Goal: Task Accomplishment & Management: Complete application form

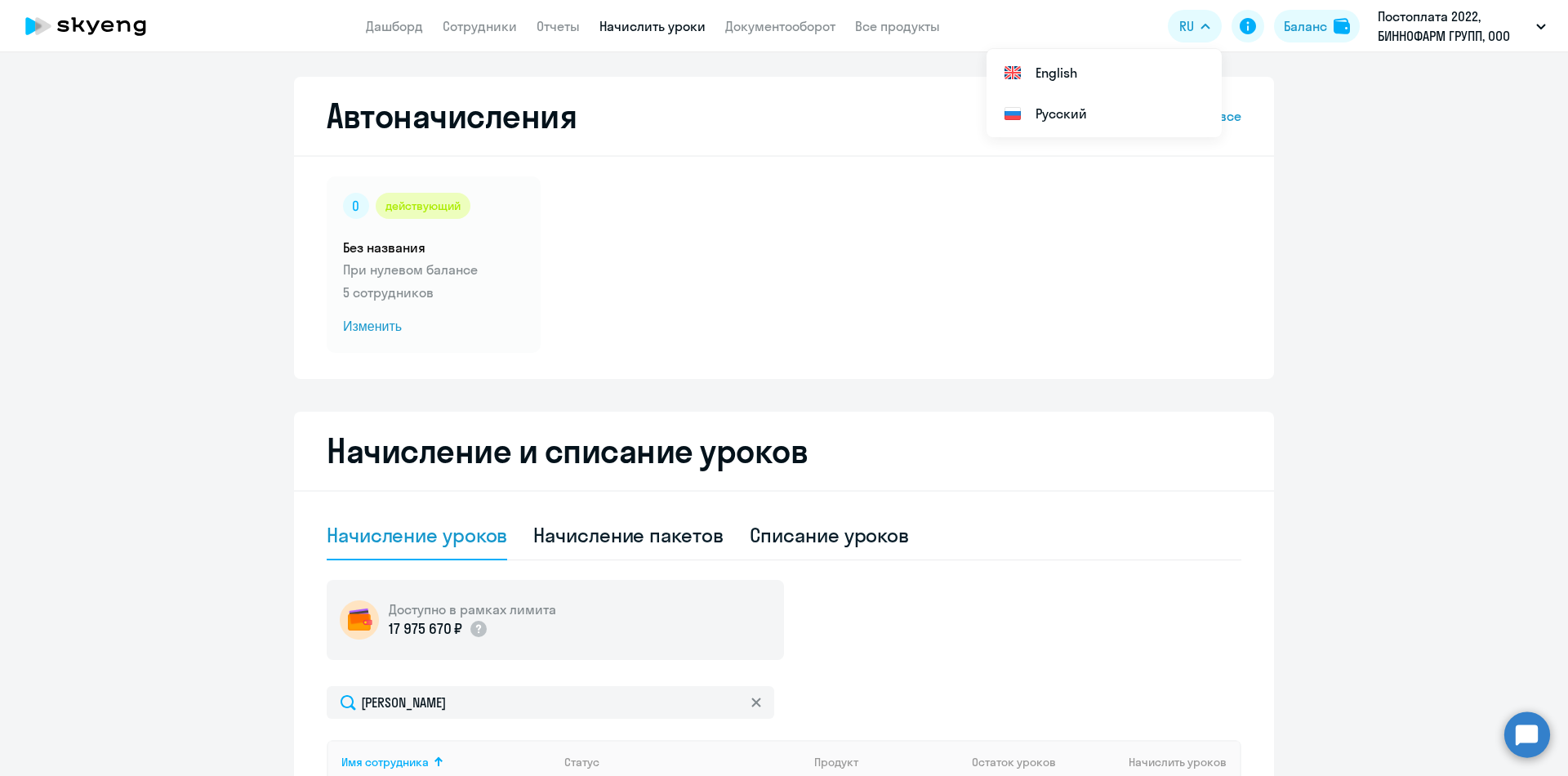
select select "10"
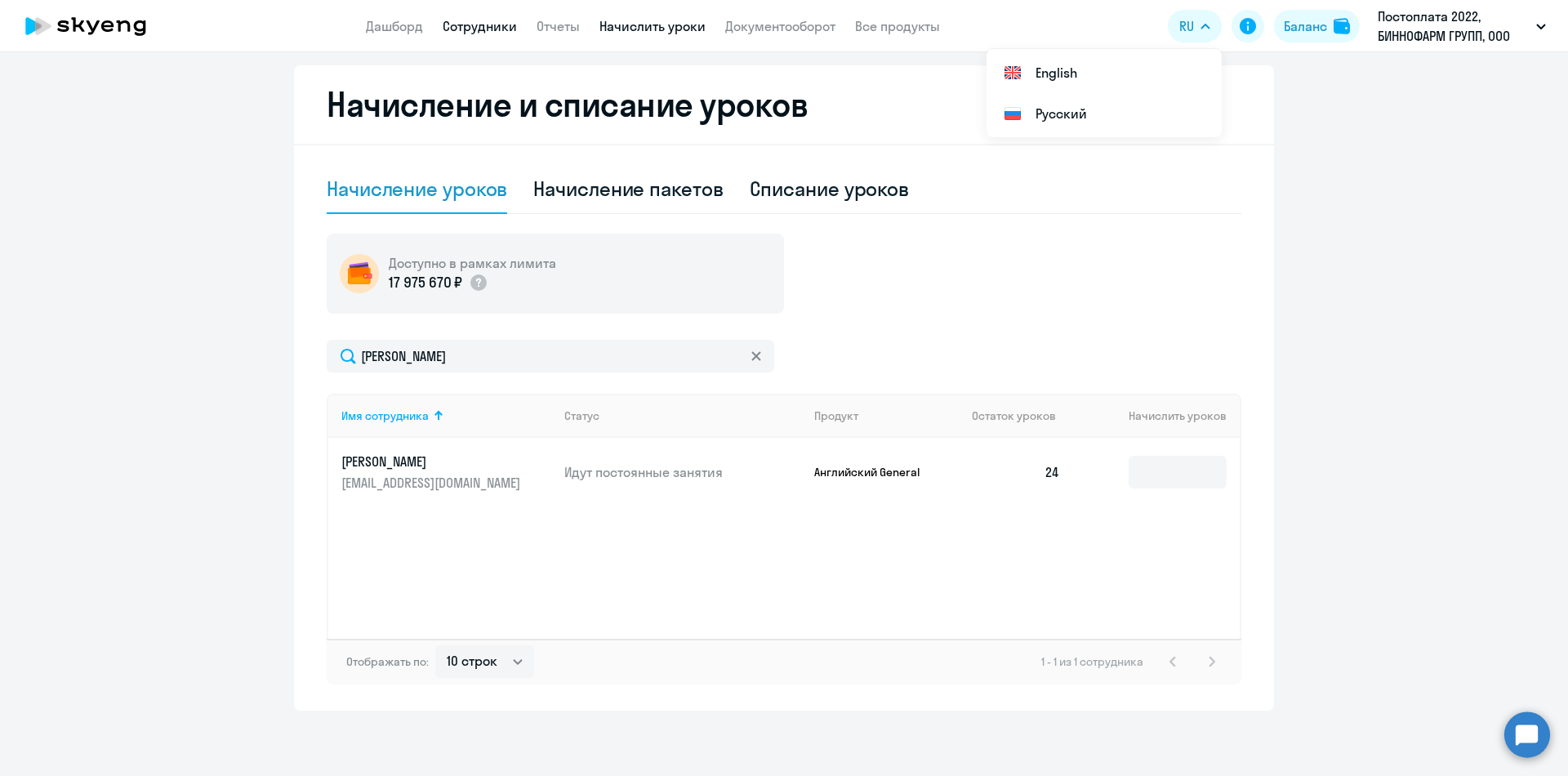
click at [489, 29] on link "Сотрудники" at bounding box center [480, 26] width 74 height 17
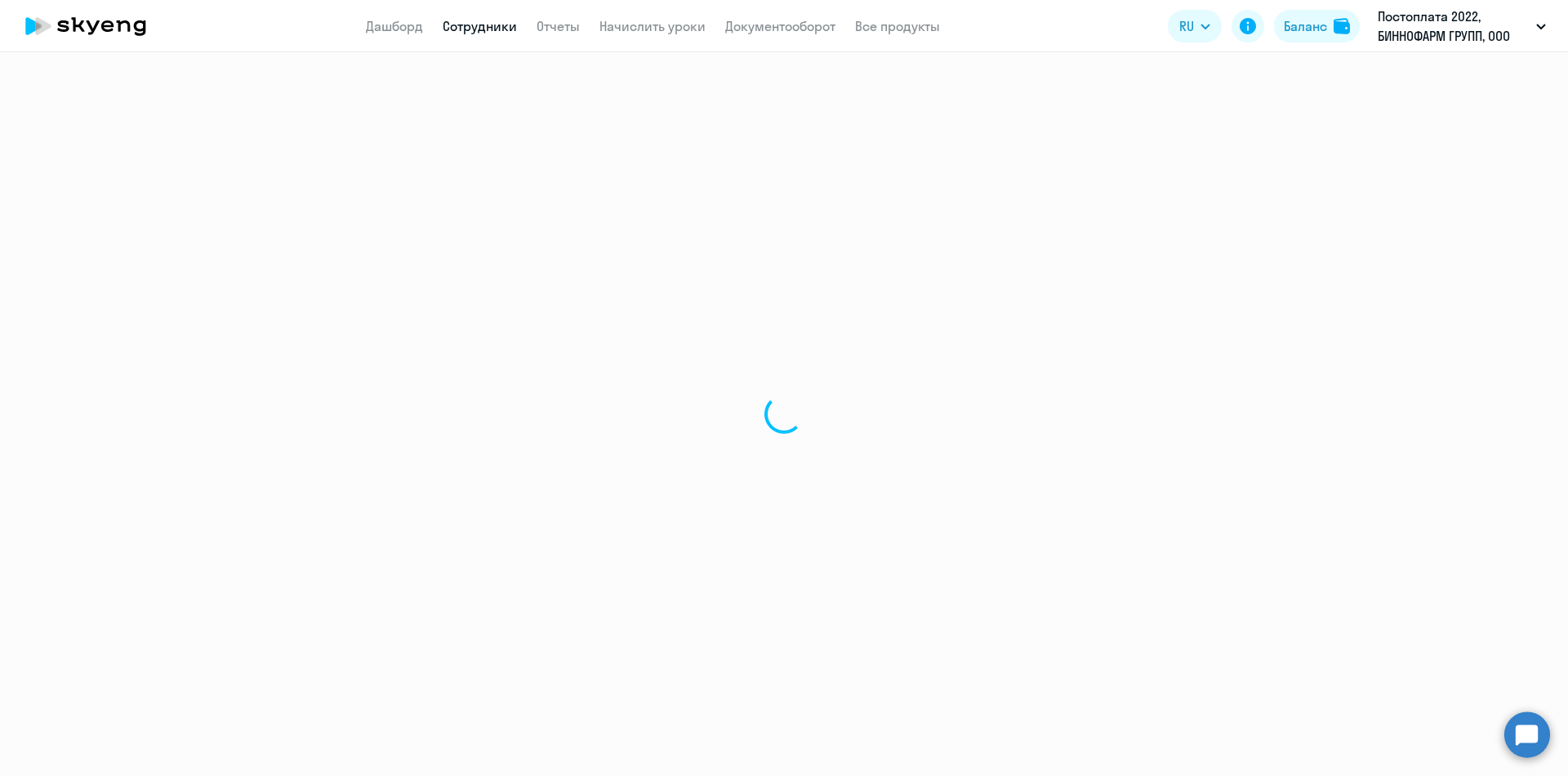
select select "30"
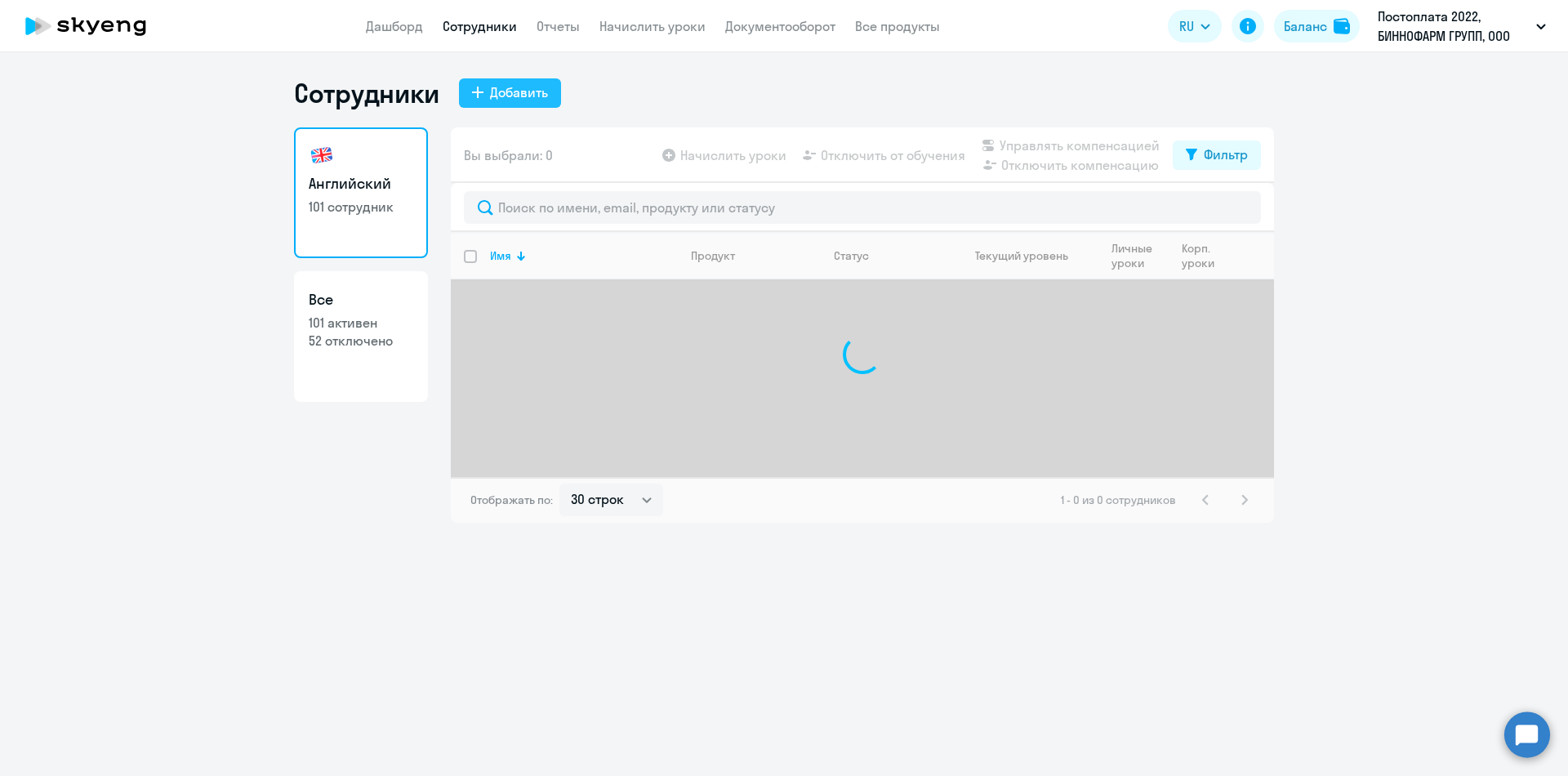
click at [526, 85] on div "Добавить" at bounding box center [519, 92] width 58 height 19
select select "english_adult_not_native_speaker"
select select "3"
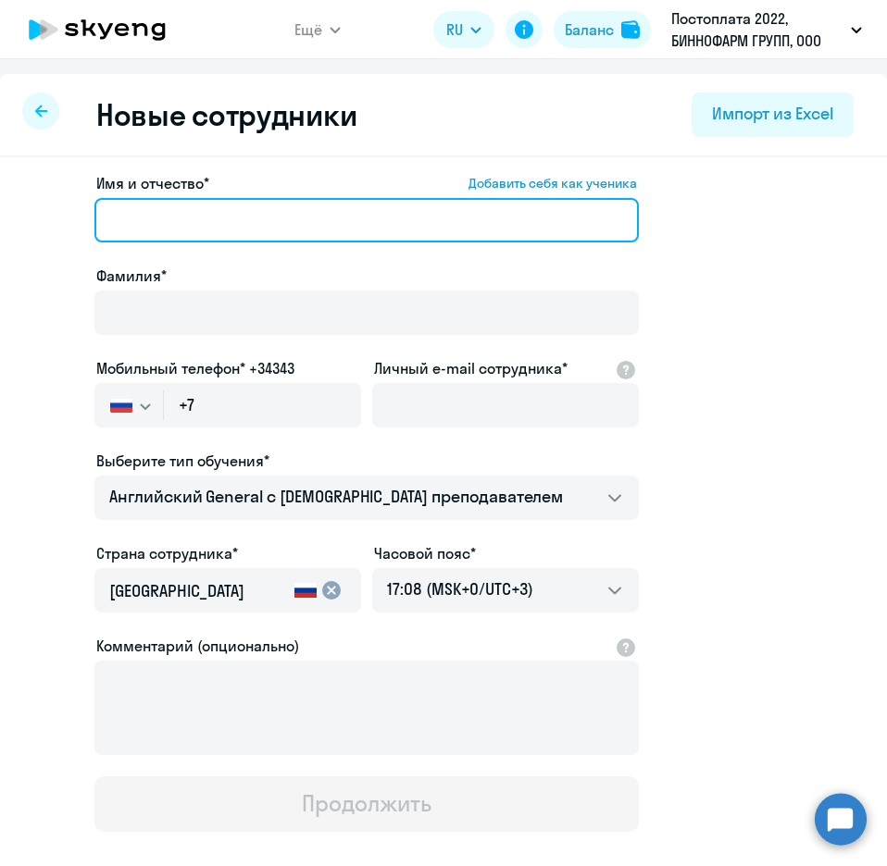
click at [136, 217] on input "Имя и отчество* Добавить себя как ученика" at bounding box center [366, 220] width 544 height 44
paste input "[PERSON_NAME]"
drag, startPoint x: 154, startPoint y: 221, endPoint x: 329, endPoint y: 231, distance: 176.1
click at [329, 231] on input "[PERSON_NAME]" at bounding box center [366, 220] width 544 height 44
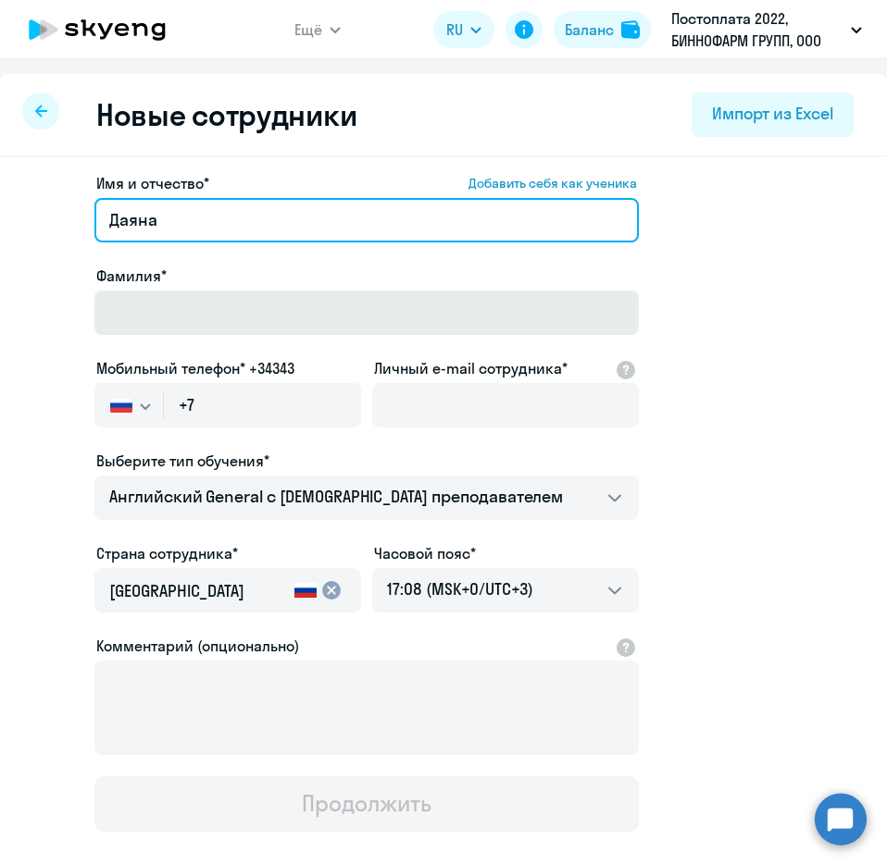
type input "Даяна"
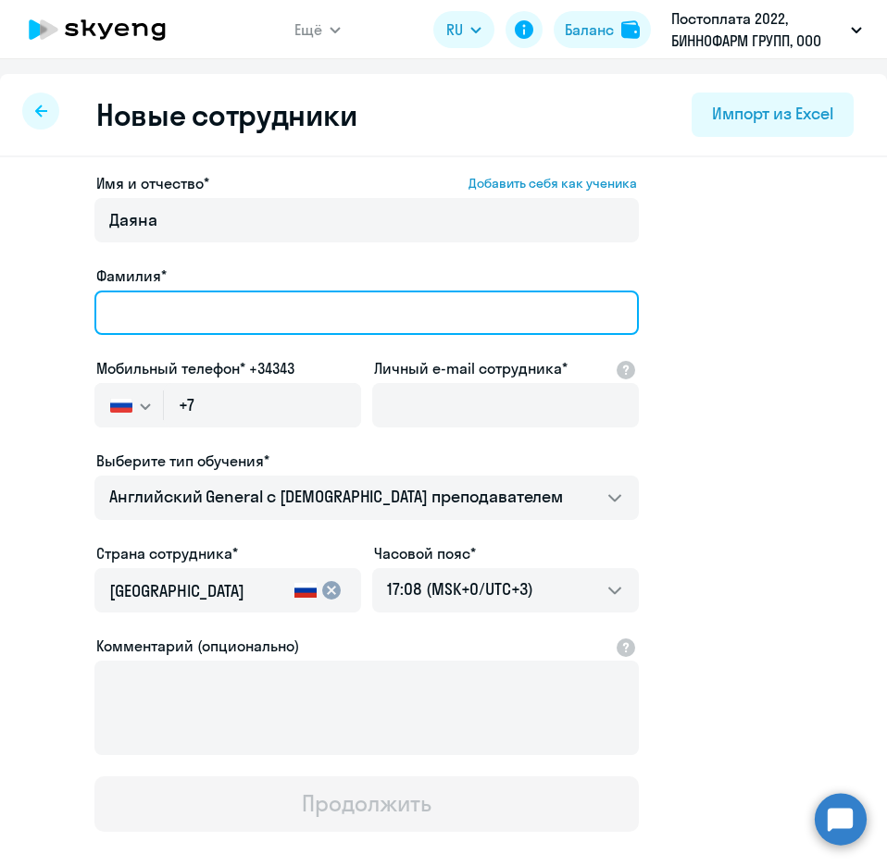
click at [115, 312] on input "Фамилия*" at bounding box center [366, 313] width 544 height 44
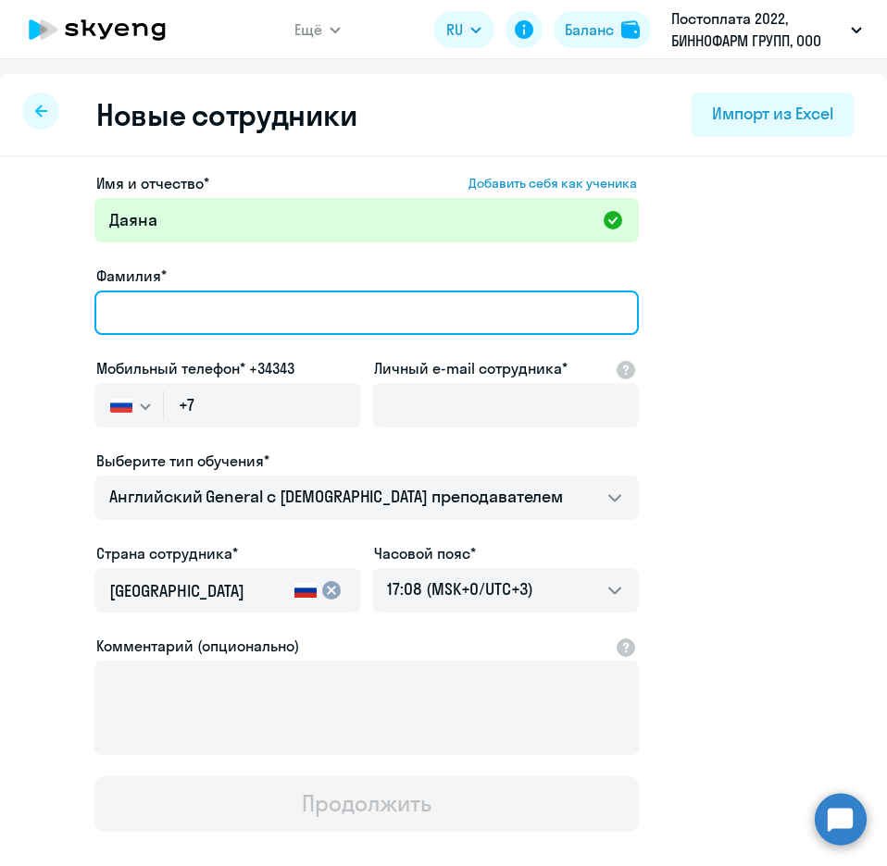
paste input "Жапалова"
click at [97, 304] on input "Жапалова" at bounding box center [366, 313] width 544 height 44
type input "Жапалова"
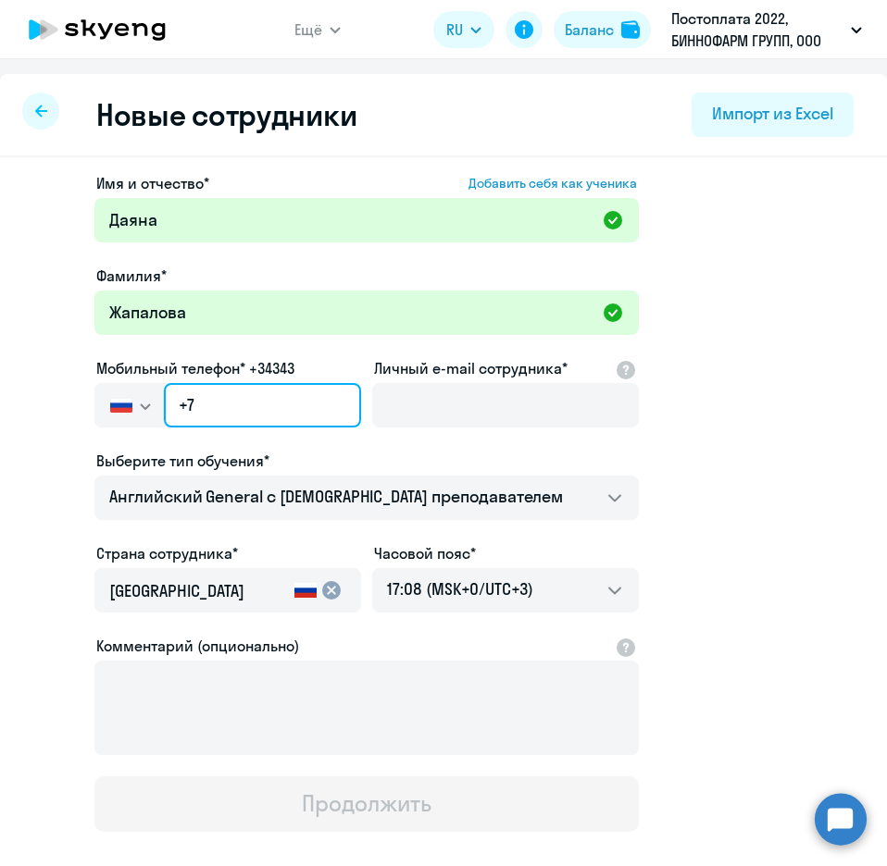
click at [231, 402] on input "+7" at bounding box center [262, 405] width 197 height 44
paste input "[PHONE_NUMBER]"
click at [220, 423] on input "[PHONE_NUMBER]" at bounding box center [262, 405] width 197 height 44
type input "[PHONE_NUMBER]"
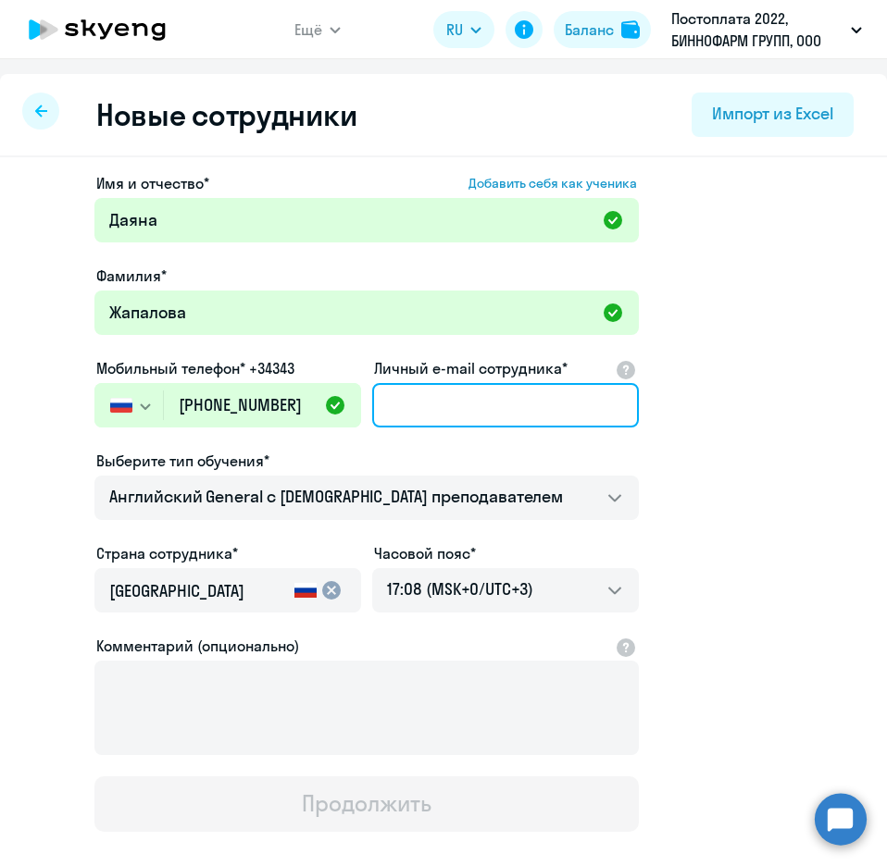
click at [416, 398] on input "Личный e-mail сотрудника*" at bounding box center [505, 405] width 267 height 44
paste input "[PERSON_NAME][EMAIL_ADDRESS][DOMAIN_NAME]"
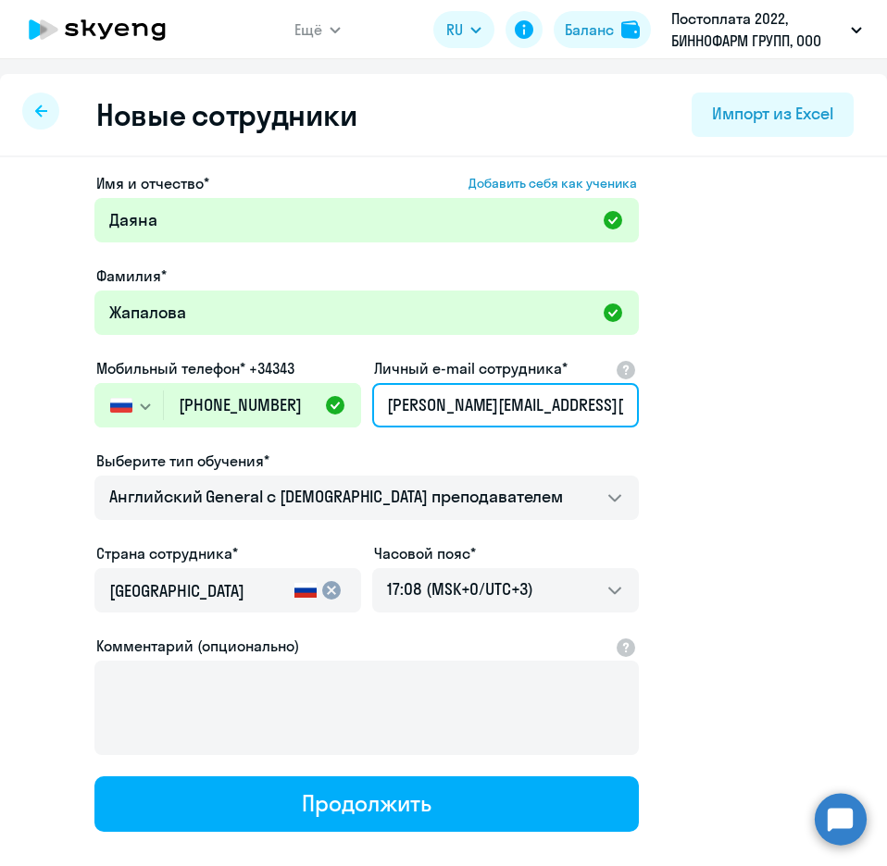
type input "[PERSON_NAME][EMAIL_ADDRESS][DOMAIN_NAME]"
click at [699, 513] on app-new-student-form "Имя и отчество* Добавить себя как ученика [PERSON_NAME]* Жапалова Мобильный тел…" at bounding box center [443, 502] width 827 height 660
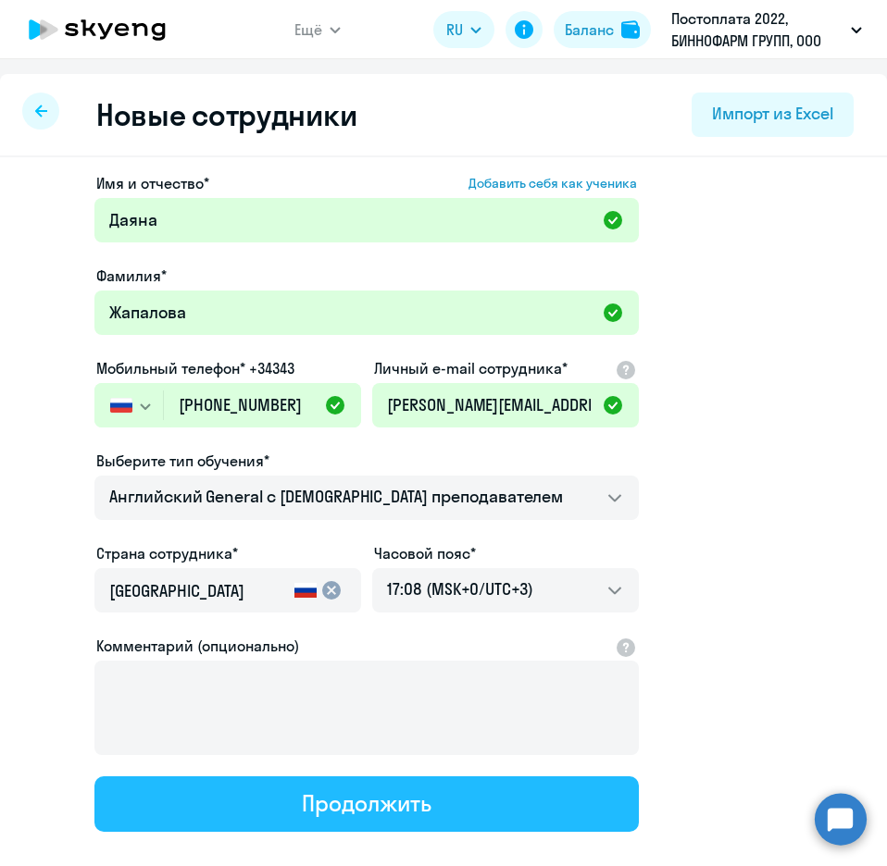
click at [383, 805] on div "Продолжить" at bounding box center [366, 803] width 129 height 30
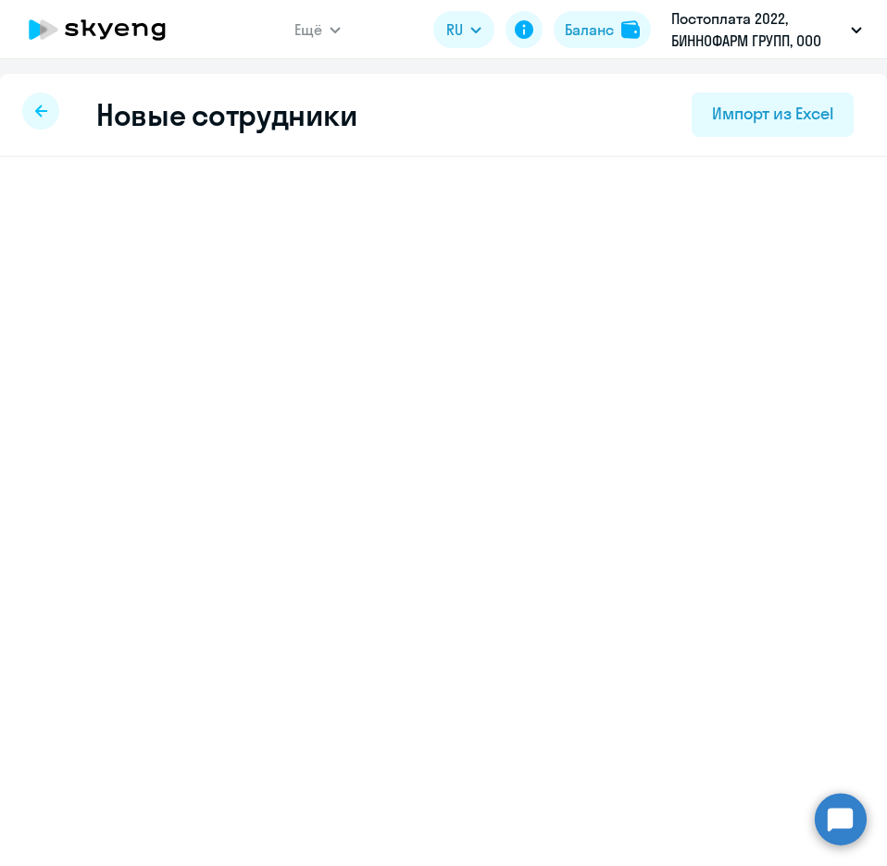
select select "english_adult_not_native_speaker"
select select "3"
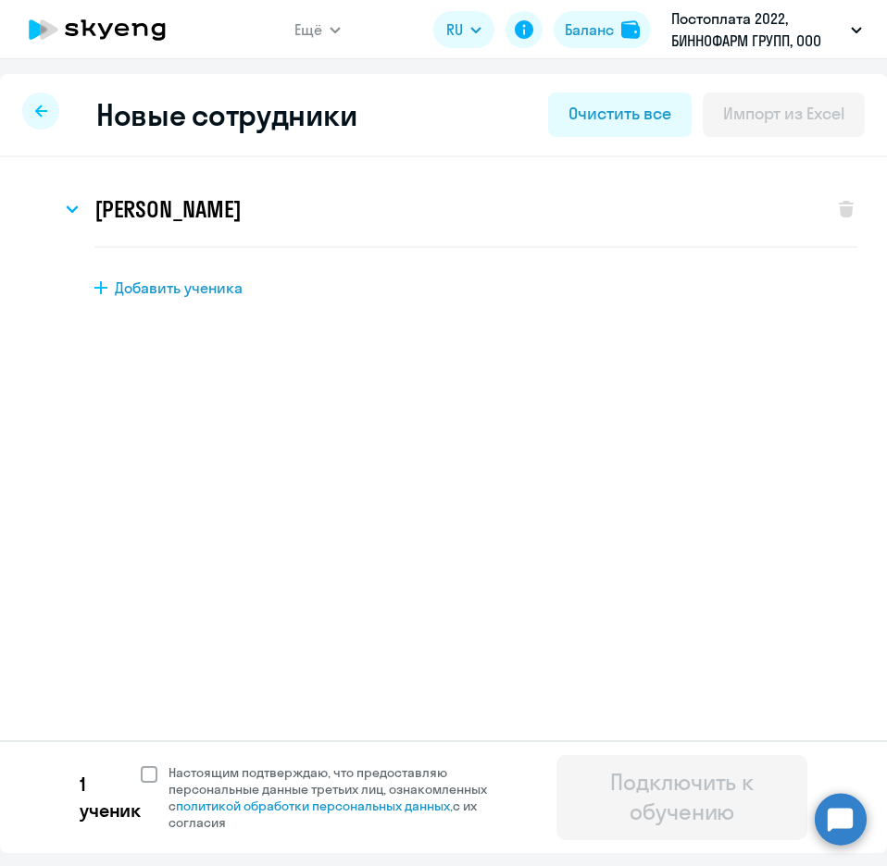
click at [146, 773] on span at bounding box center [149, 774] width 17 height 17
click at [141, 764] on input "Настоящим подтверждаю, что предоставляю персональные данные третьих лиц, ознако…" at bounding box center [140, 763] width 1 height 1
checkbox input "true"
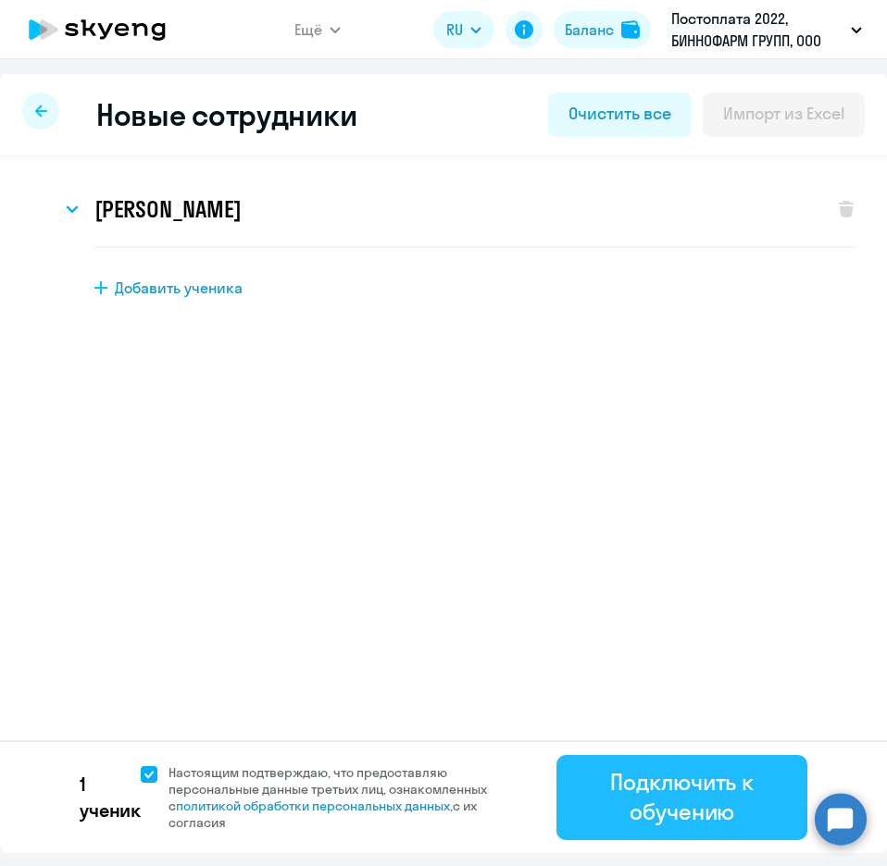
click at [724, 780] on div "Подключить к обучению" at bounding box center [681, 796] width 199 height 59
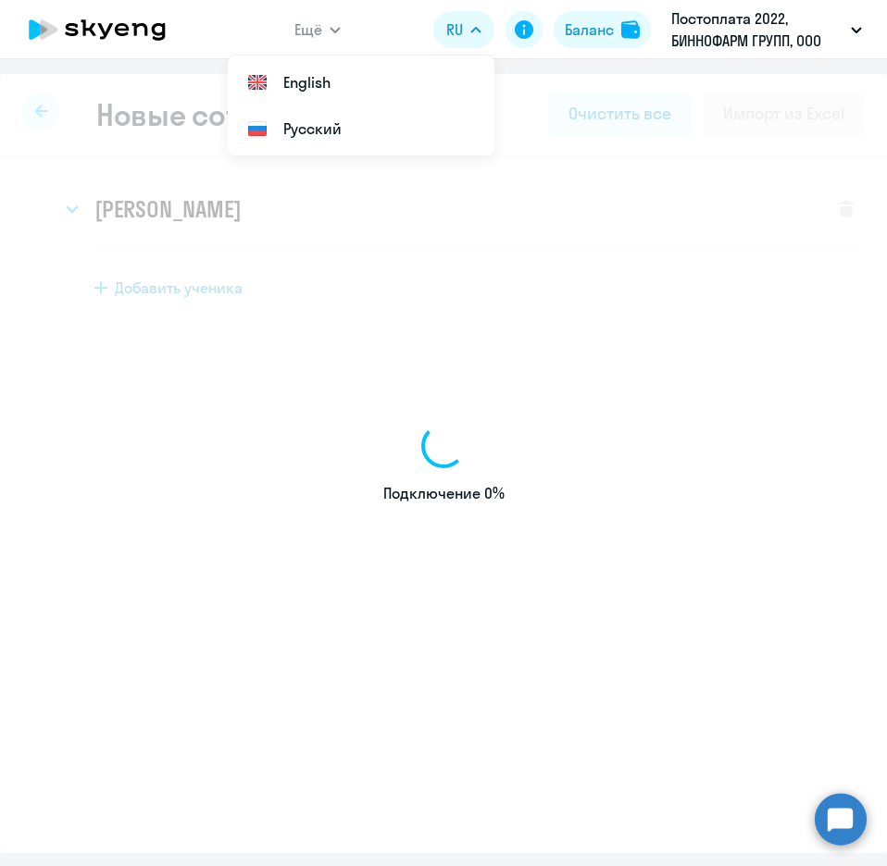
select select "english_adult_not_native_speaker"
select select "3"
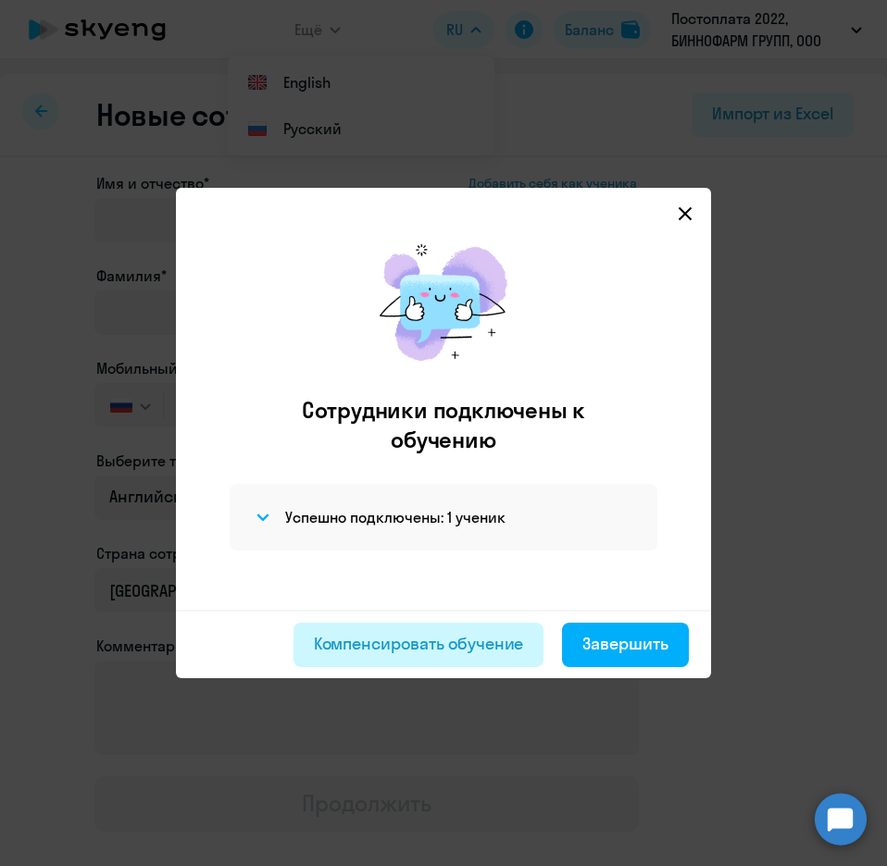
click at [443, 644] on div "Компенсировать обучение" at bounding box center [419, 644] width 210 height 24
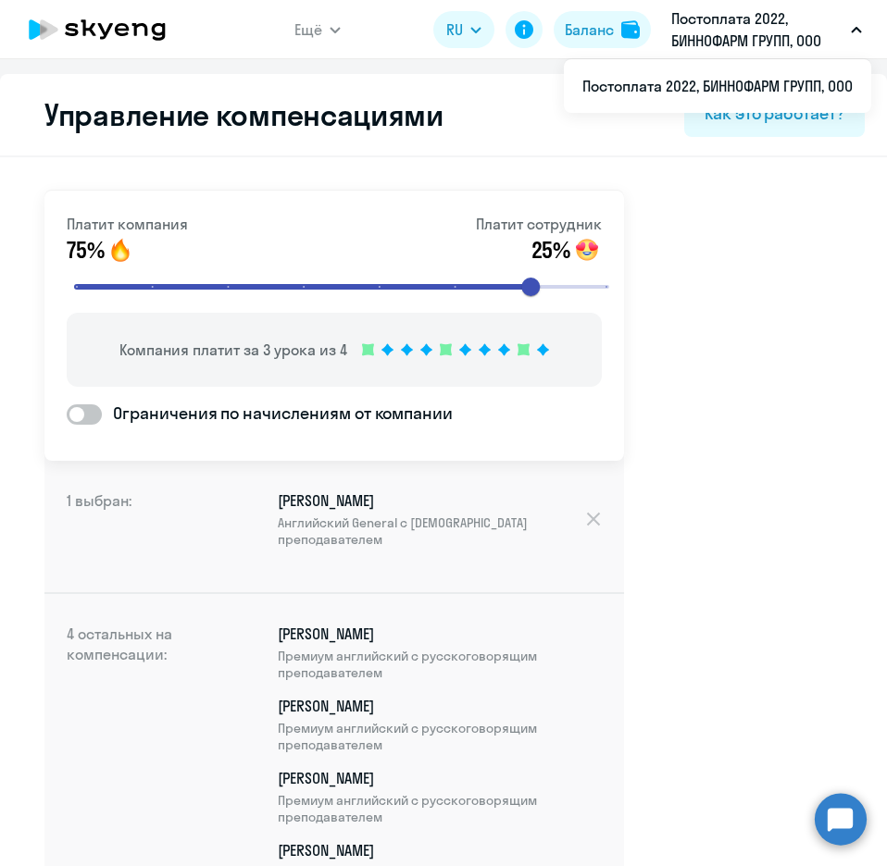
select select "english_adult_not_native_speaker"
select select "3"
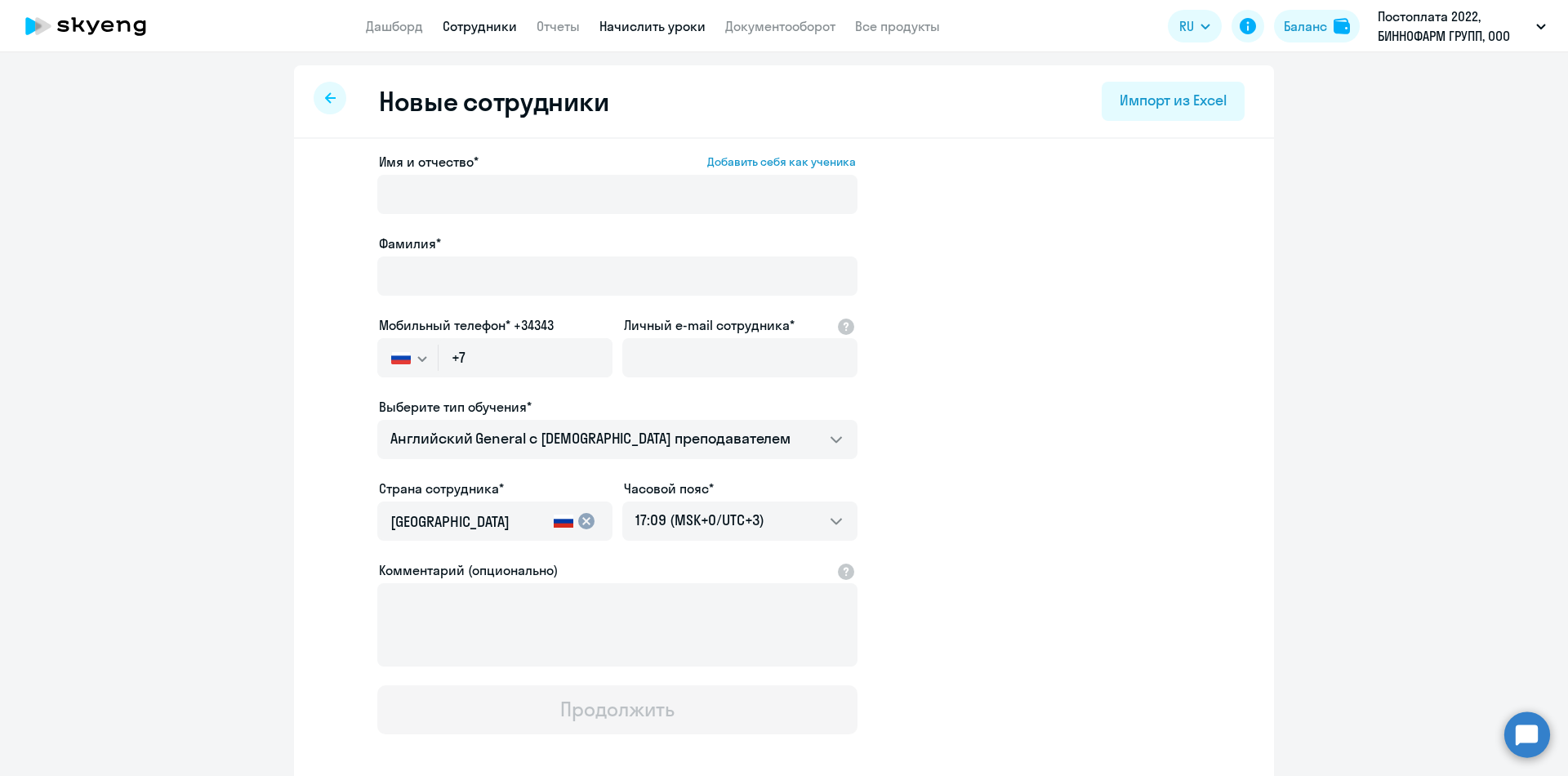
click at [657, 29] on link "Начислить уроки" at bounding box center [652, 26] width 106 height 17
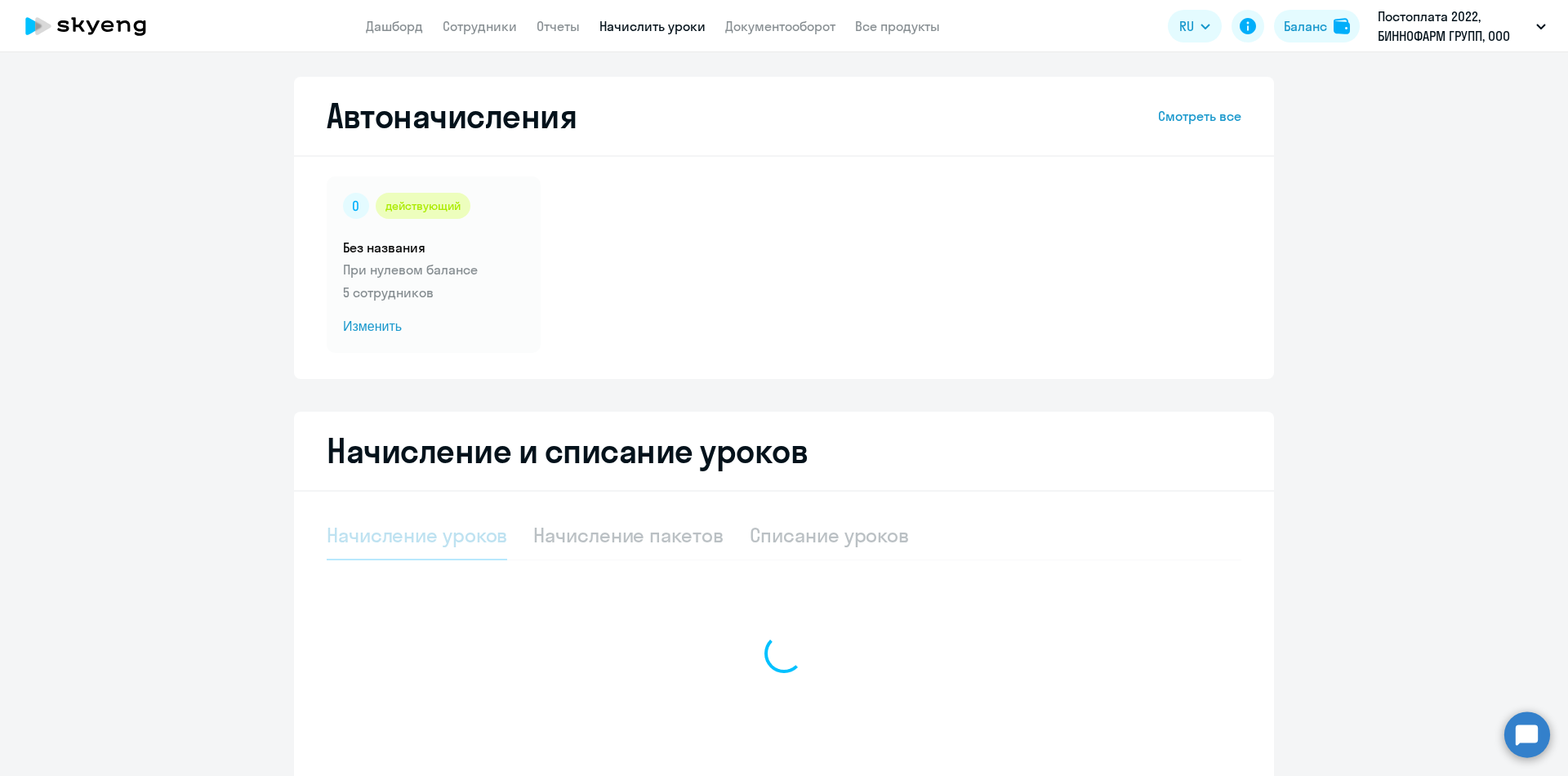
select select "10"
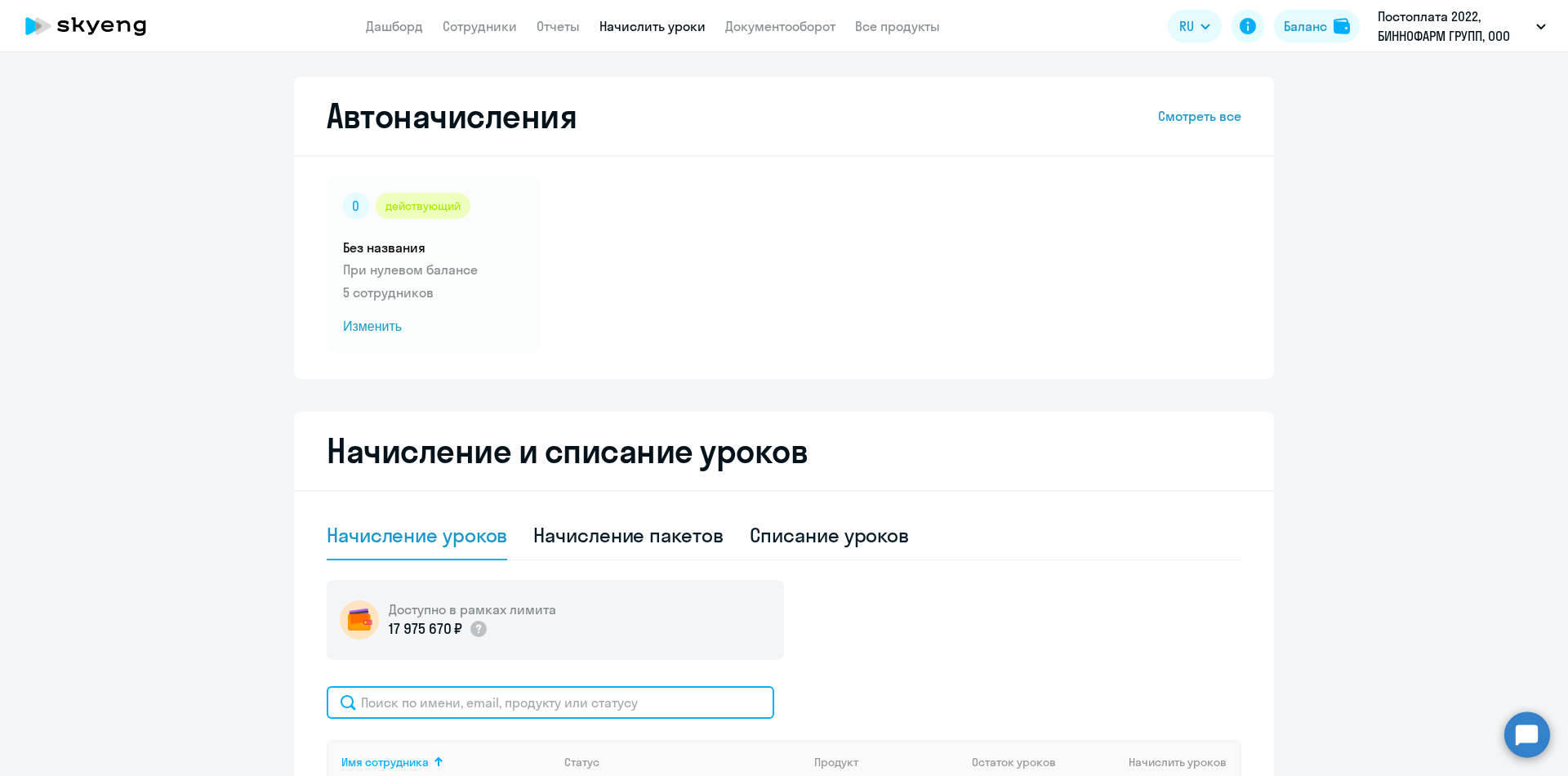
click at [417, 695] on input "text" at bounding box center [550, 702] width 447 height 33
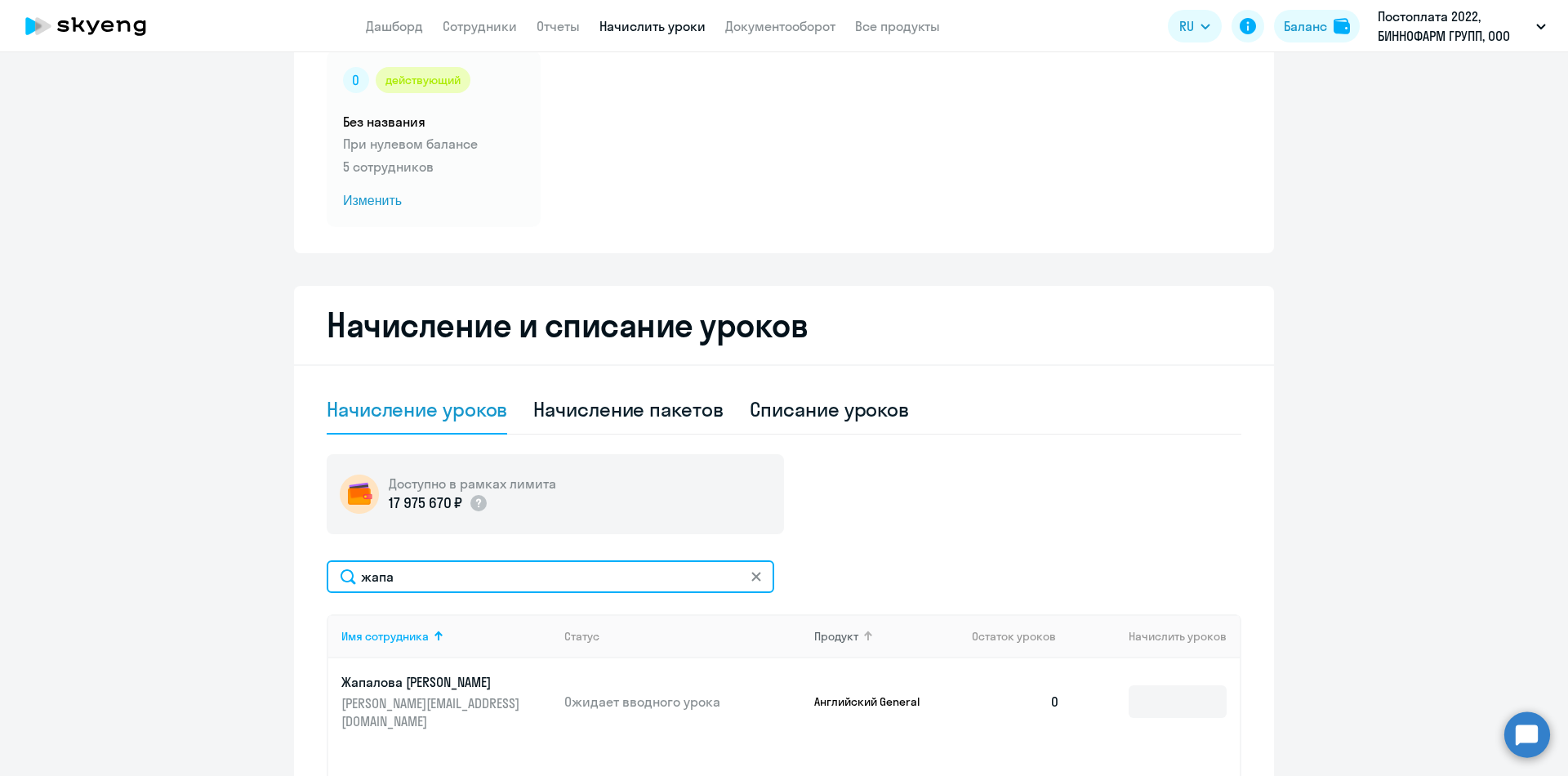
scroll to position [327, 0]
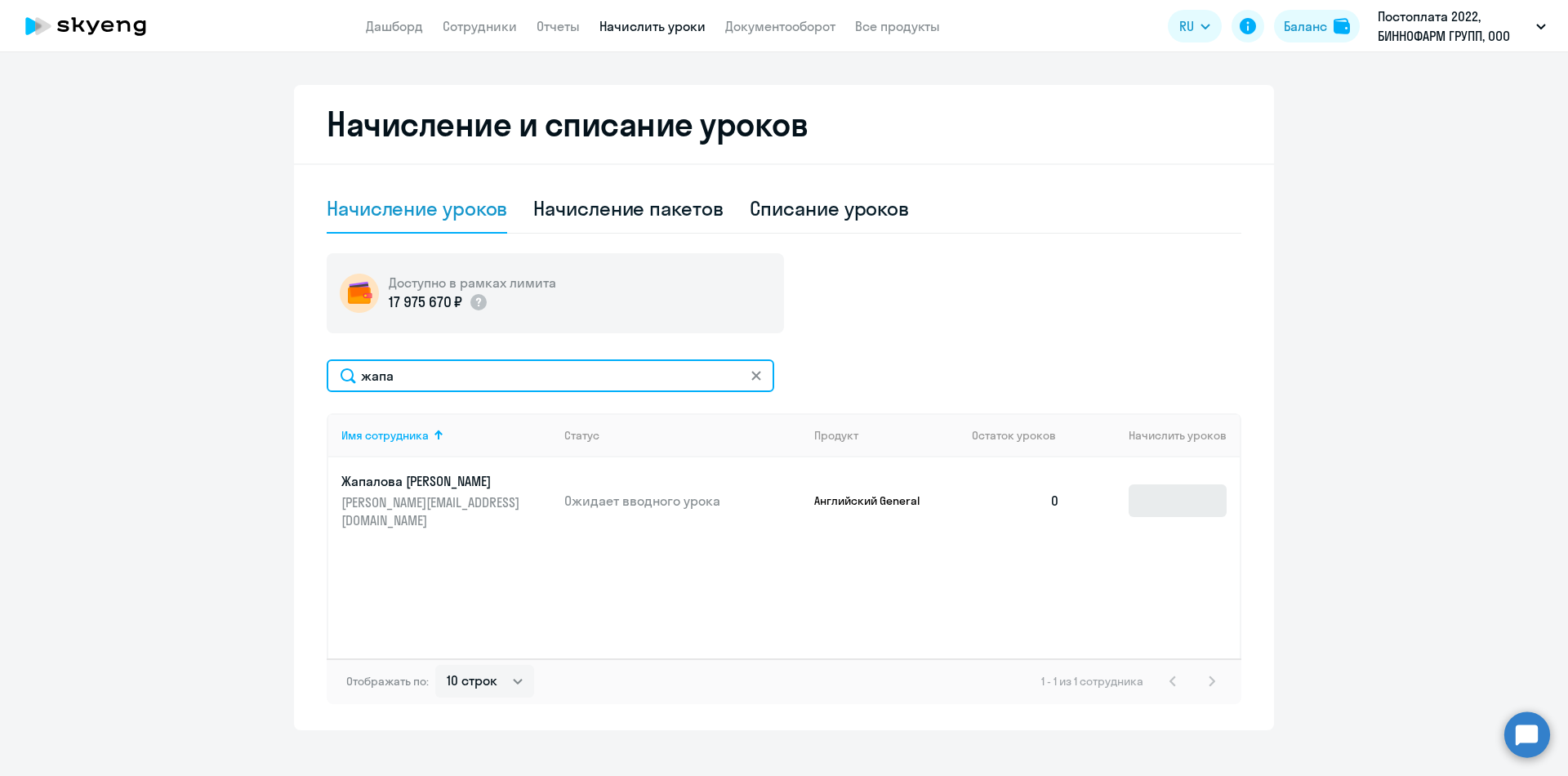
type input "жапа"
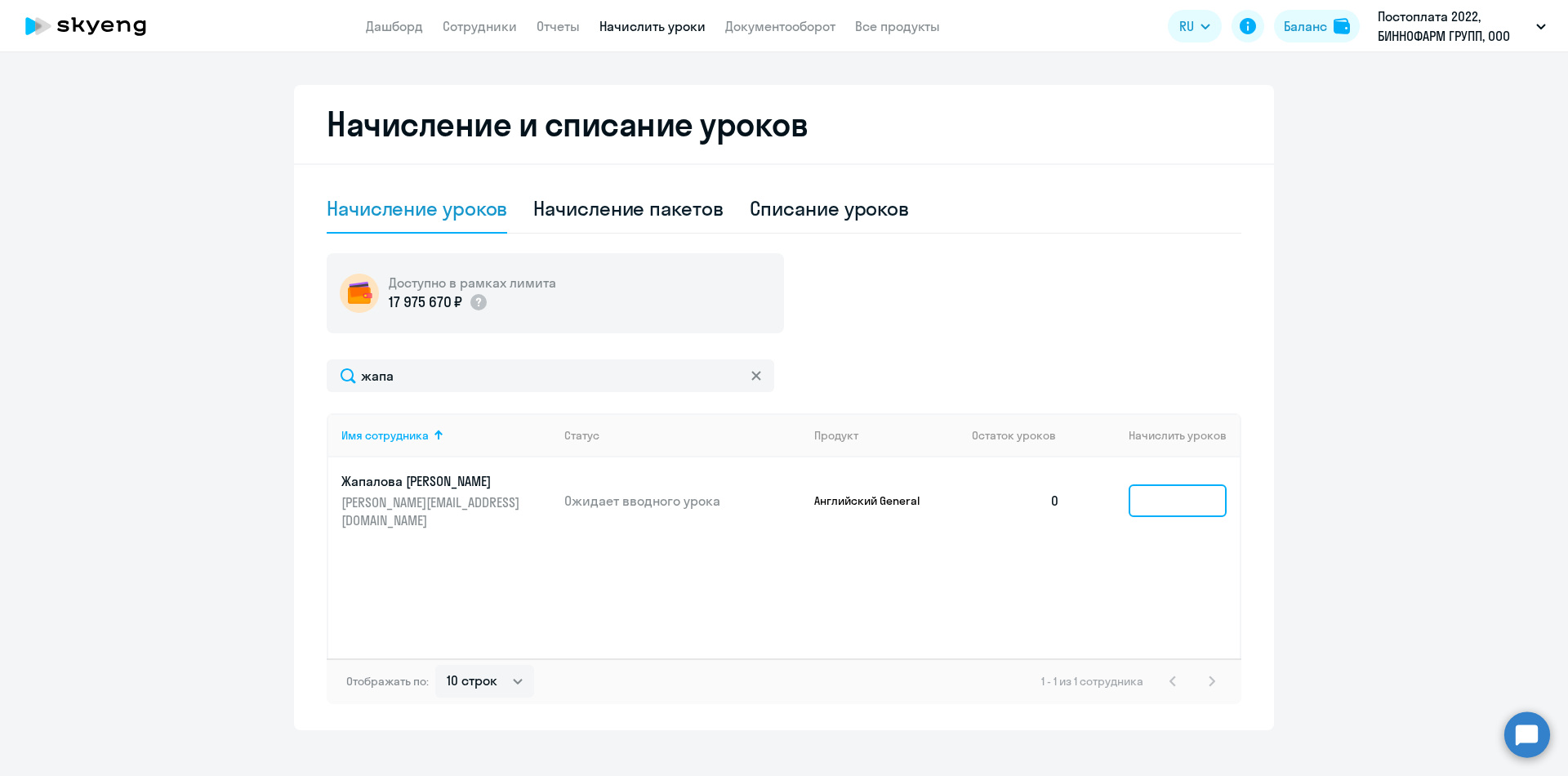
click at [1171, 492] on input at bounding box center [1177, 501] width 98 height 33
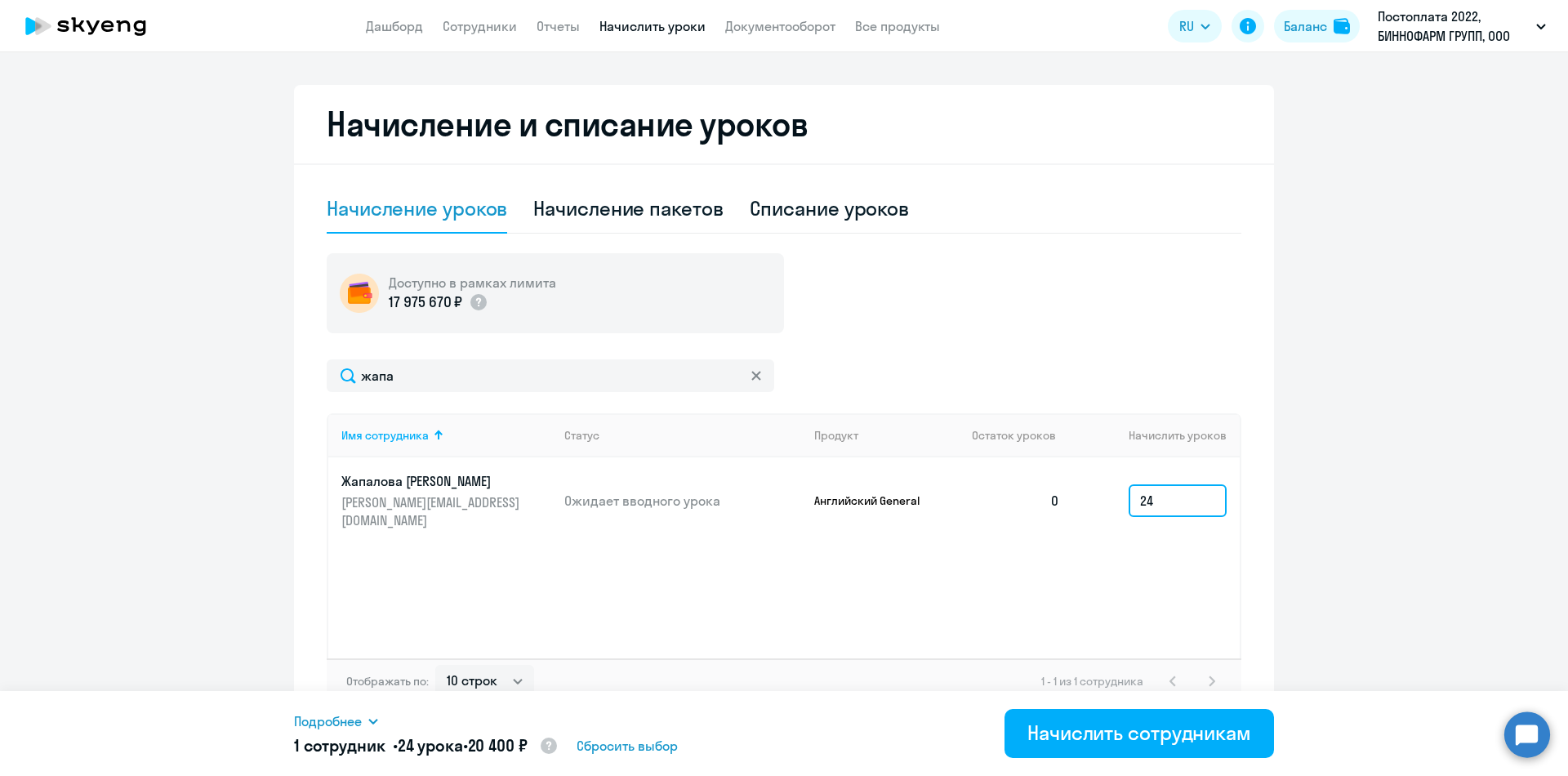
type input "24"
click at [1155, 705] on div "Подробнее Имя сотрудника Продукт Начислить уроков Цена за 1 Сумма Жапалова Даян…" at bounding box center [784, 734] width 980 height 85
click at [1168, 747] on button "Начислить сотрудникам" at bounding box center [1138, 734] width 269 height 49
